Goal: Transaction & Acquisition: Purchase product/service

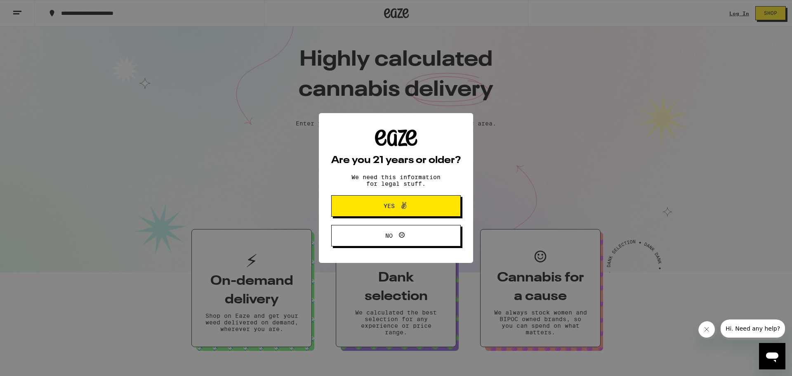
click at [400, 213] on button "Yes" at bounding box center [395, 205] width 129 height 21
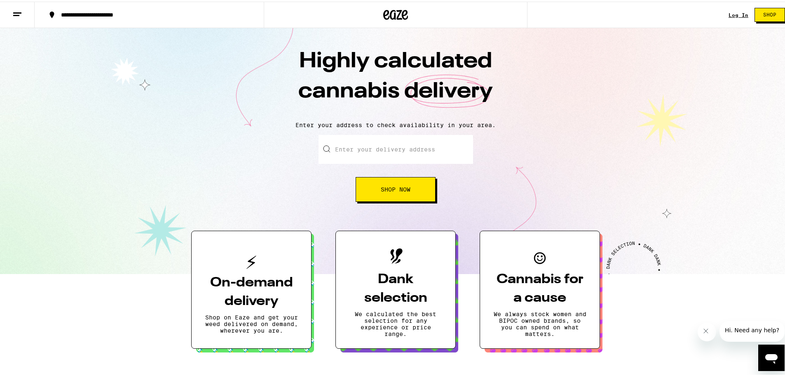
click at [731, 12] on link "Log In" at bounding box center [739, 13] width 20 height 5
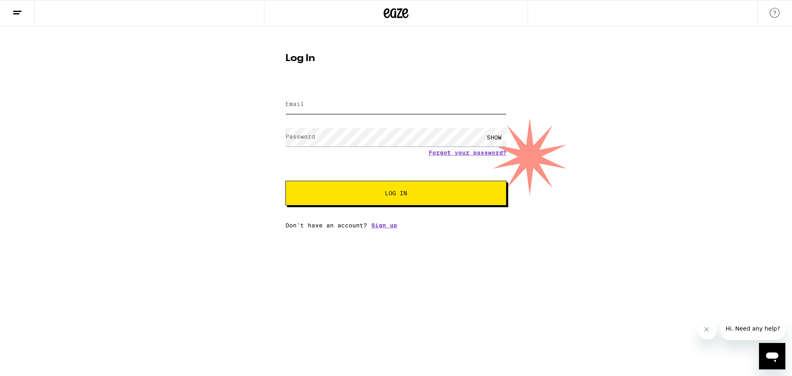
type input "[EMAIL_ADDRESS][DOMAIN_NAME]"
click at [351, 195] on span "Log In" at bounding box center [396, 193] width 154 height 6
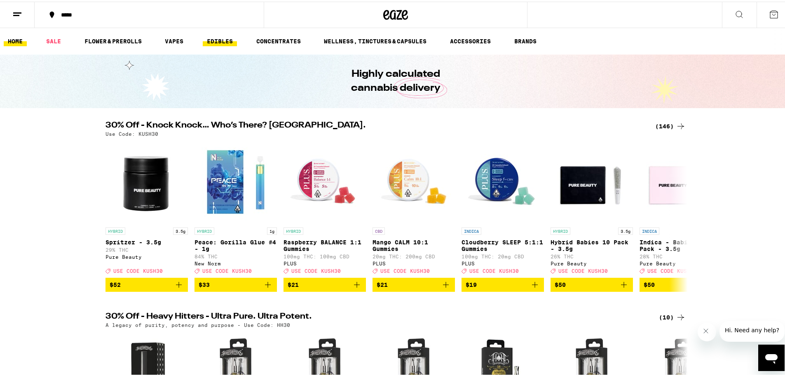
click at [217, 38] on link "EDIBLES" at bounding box center [220, 40] width 34 height 10
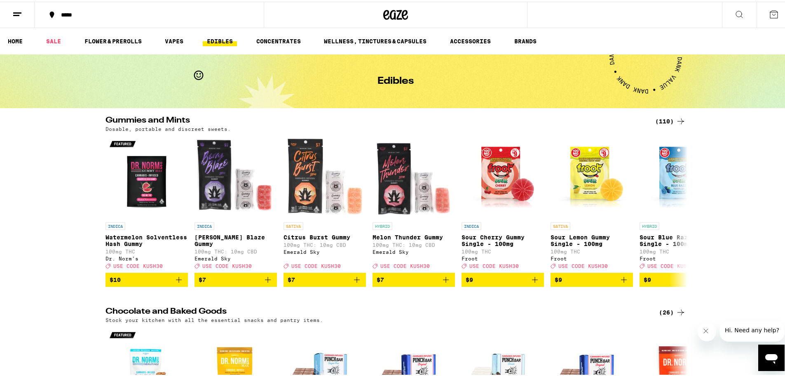
click at [669, 120] on div "(110)" at bounding box center [671, 120] width 31 height 10
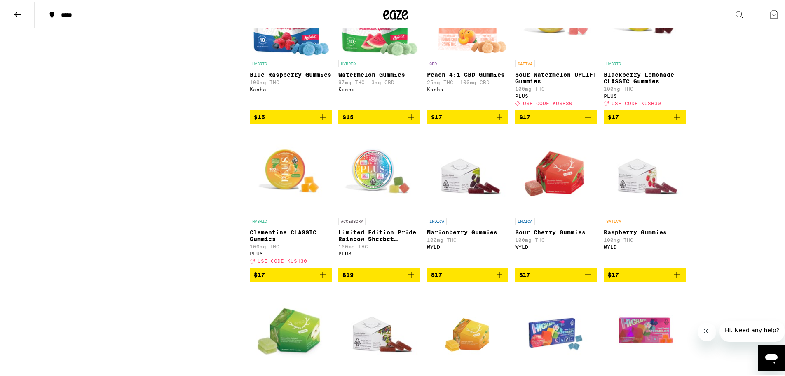
scroll to position [1196, 0]
